Goal: Task Accomplishment & Management: Use online tool/utility

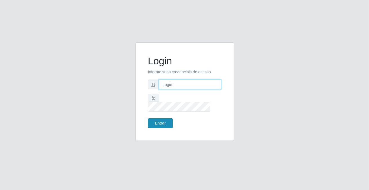
type input "[PERSON_NAME][EMAIL_ADDRESS][DOMAIN_NAME]"
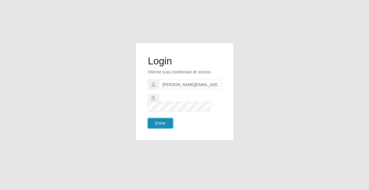
click at [161, 122] on button "Entrar" at bounding box center [160, 124] width 25 height 10
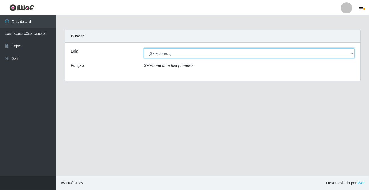
click at [156, 55] on select "[Selecione...] Rede Potiguar 2 - Macaíba" at bounding box center [249, 53] width 211 height 10
select select "101"
click at [144, 48] on select "[Selecione...] Rede Potiguar 2 - Macaíba" at bounding box center [249, 53] width 211 height 10
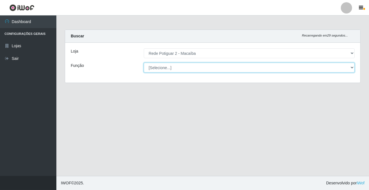
click at [162, 69] on select "[Selecione...] ASG ASG + ASG ++ Auxiliar de Estoque Balconista Embalador Reposi…" at bounding box center [249, 68] width 211 height 10
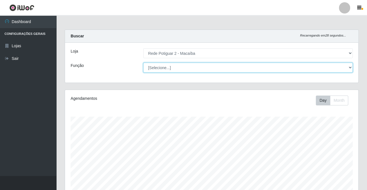
scroll to position [117, 293]
click at [143, 63] on select "[Selecione...] ASG ASG + ASG ++ Auxiliar de Estoque Balconista Embalador Reposi…" at bounding box center [247, 68] width 209 height 10
select select "[Selecione...]"
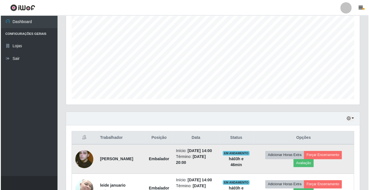
scroll to position [141, 0]
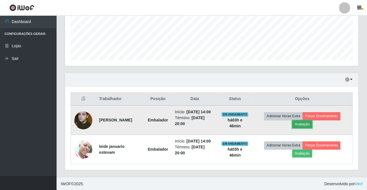
click at [307, 125] on button "Avaliação" at bounding box center [302, 124] width 20 height 8
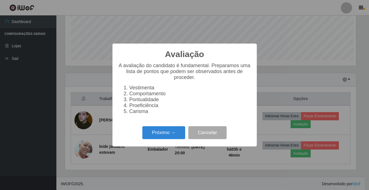
scroll to position [117, 290]
click at [169, 133] on button "Próximo →" at bounding box center [163, 132] width 43 height 13
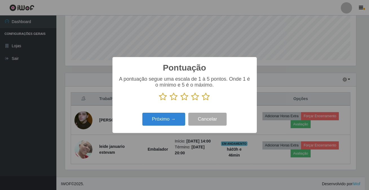
scroll to position [281404, 281230]
click at [208, 99] on icon at bounding box center [206, 97] width 8 height 8
click at [202, 101] on input "radio" at bounding box center [202, 101] width 0 height 0
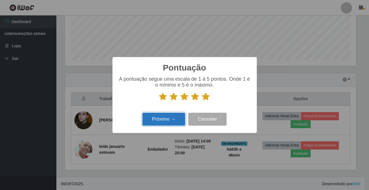
click at [168, 118] on button "Próximo →" at bounding box center [163, 119] width 43 height 13
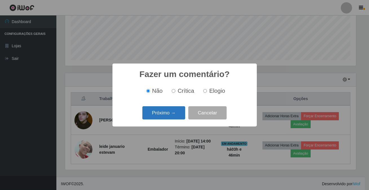
click at [169, 113] on button "Próximo →" at bounding box center [163, 112] width 43 height 13
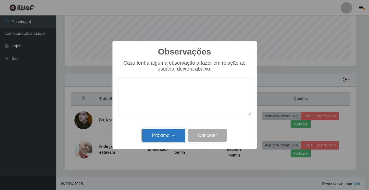
click at [173, 131] on button "Próximo →" at bounding box center [163, 135] width 43 height 13
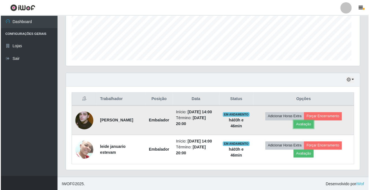
scroll to position [117, 293]
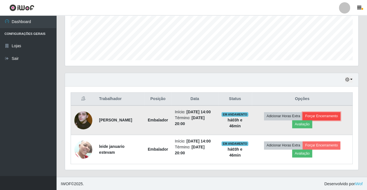
click at [331, 117] on button "Forçar Encerramento" at bounding box center [322, 116] width 38 height 8
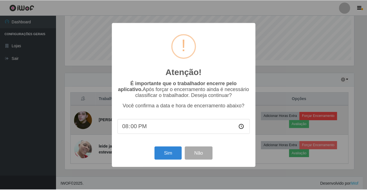
scroll to position [117, 290]
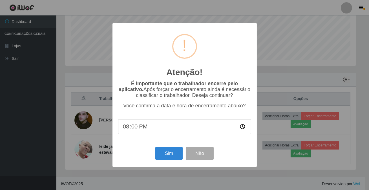
click at [162, 128] on input "20:00" at bounding box center [184, 126] width 133 height 15
type input "17:46"
click at [172, 157] on button "Sim" at bounding box center [168, 153] width 27 height 13
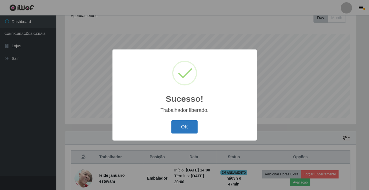
click at [174, 125] on button "OK" at bounding box center [184, 126] width 26 height 13
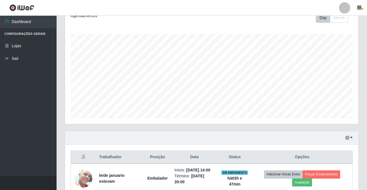
scroll to position [112, 0]
